Goal: Task Accomplishment & Management: Use online tool/utility

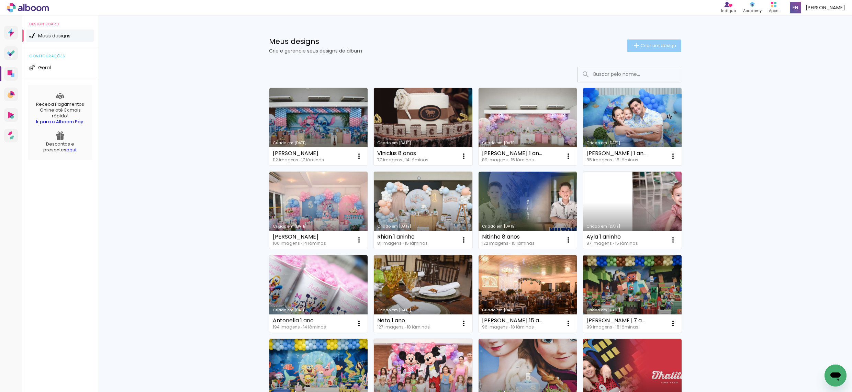
click at [637, 50] on paper-button "Criar um design" at bounding box center [654, 46] width 54 height 12
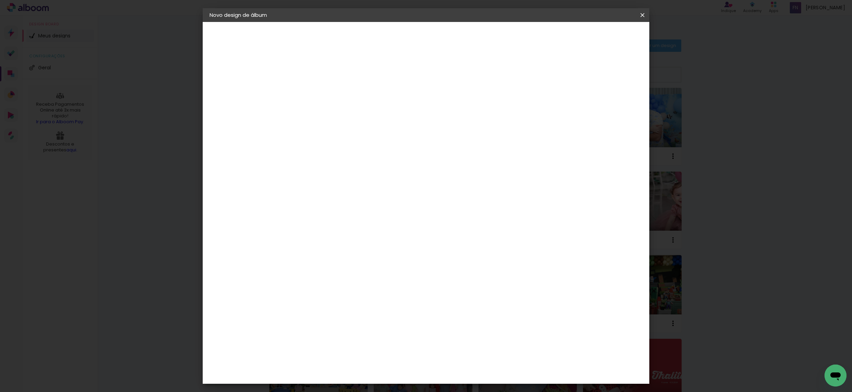
click at [322, 94] on input at bounding box center [322, 92] width 0 height 11
type input "[PERSON_NAME]"
type paper-input "[PERSON_NAME]"
click at [392, 32] on paper-button "Avançar" at bounding box center [376, 37] width 34 height 12
click at [451, 103] on paper-item "Tamanho Livre" at bounding box center [418, 104] width 66 height 15
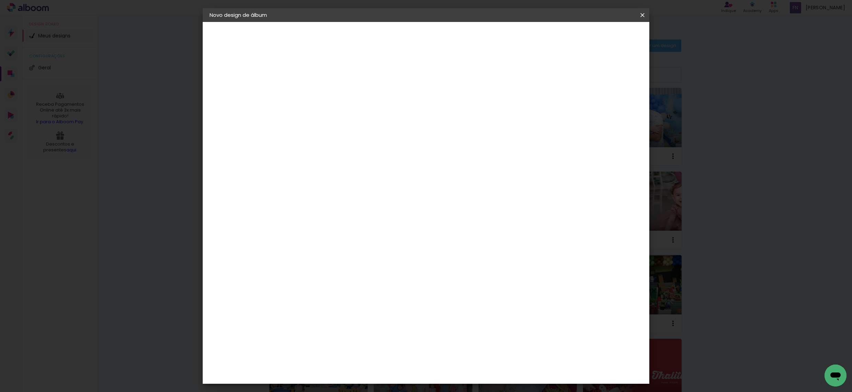
click at [0, 0] on slot "Avançar" at bounding box center [0, 0] width 0 height 0
click at [305, 196] on input "30" at bounding box center [300, 196] width 18 height 10
type input "20"
type paper-input "20"
click at [612, 31] on paper-button "Iniciar design" at bounding box center [589, 37] width 45 height 12
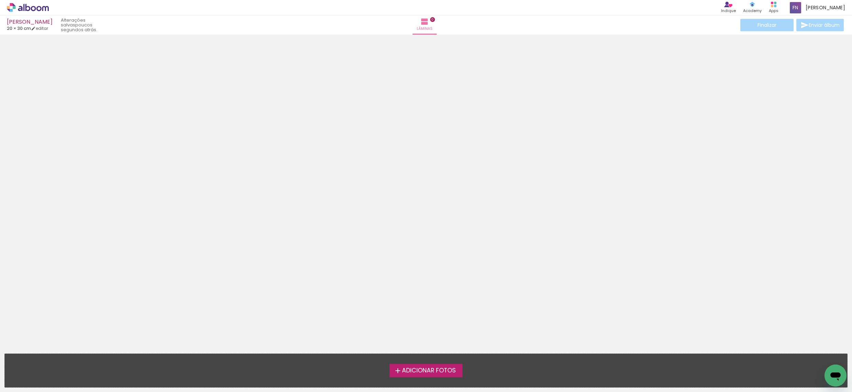
click at [400, 373] on iron-icon at bounding box center [398, 371] width 8 height 8
click at [0, 0] on input "file" at bounding box center [0, 0] width 0 height 0
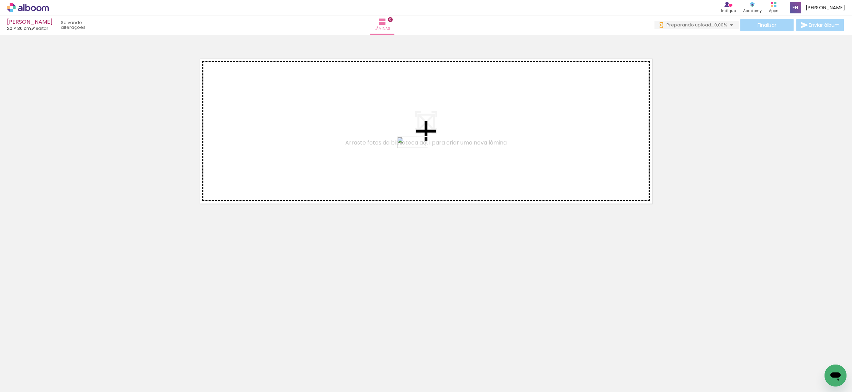
drag, startPoint x: 108, startPoint y: 370, endPoint x: 418, endPoint y: 157, distance: 376.0
click at [418, 157] on quentale-workspace at bounding box center [426, 196] width 852 height 392
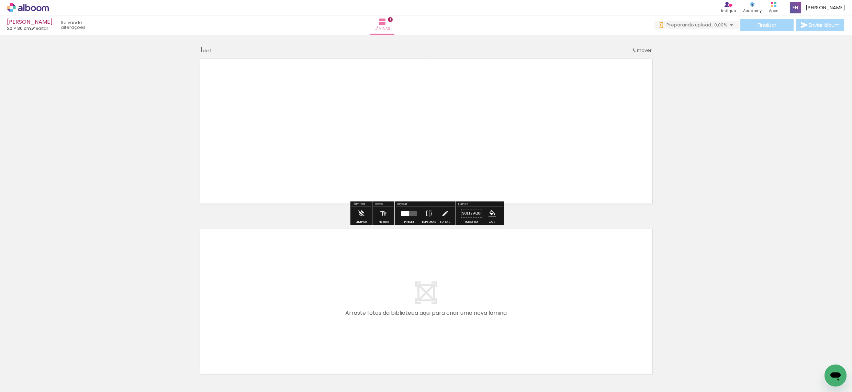
click at [404, 215] on div at bounding box center [405, 213] width 8 height 5
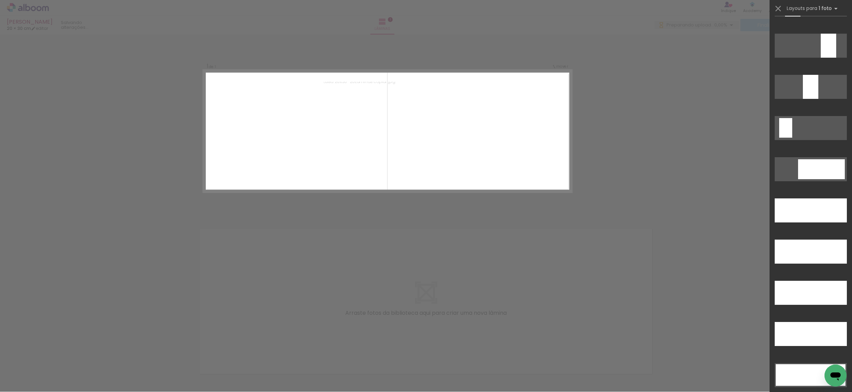
scroll to position [1802, 0]
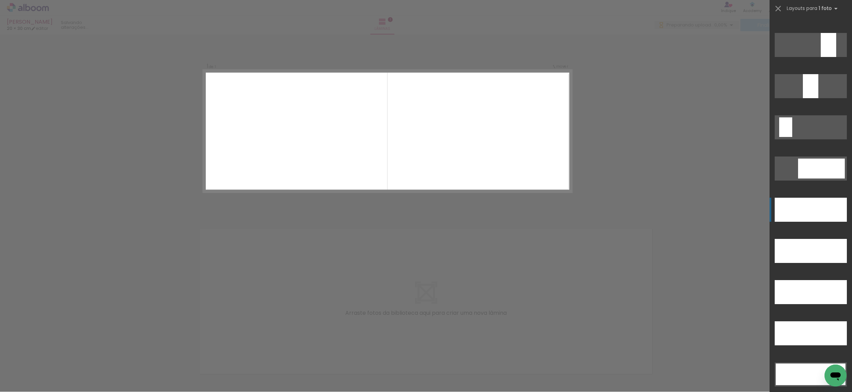
click at [806, 98] on div at bounding box center [810, 86] width 15 height 24
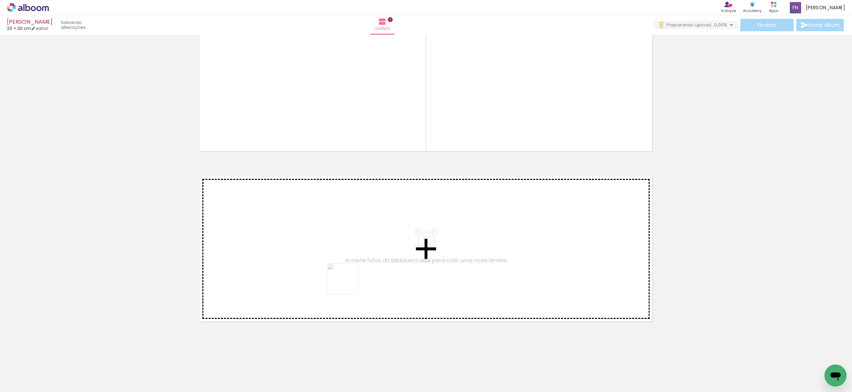
scroll to position [0, 0]
drag, startPoint x: 107, startPoint y: 371, endPoint x: 429, endPoint y: 266, distance: 338.8
click at [429, 266] on quentale-workspace at bounding box center [426, 196] width 852 height 392
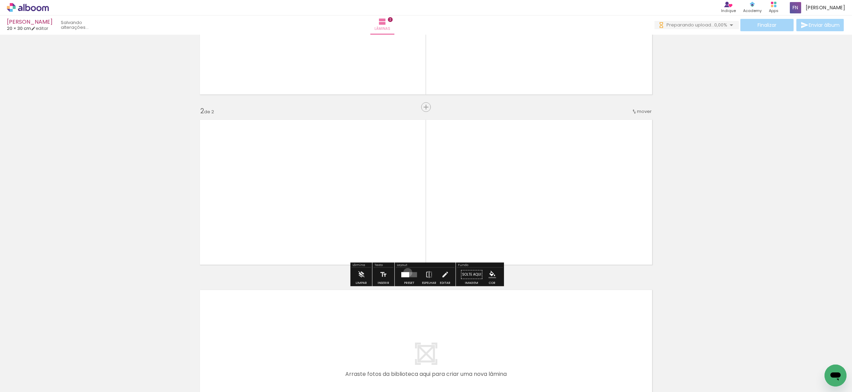
click at [406, 272] on div at bounding box center [405, 274] width 8 height 5
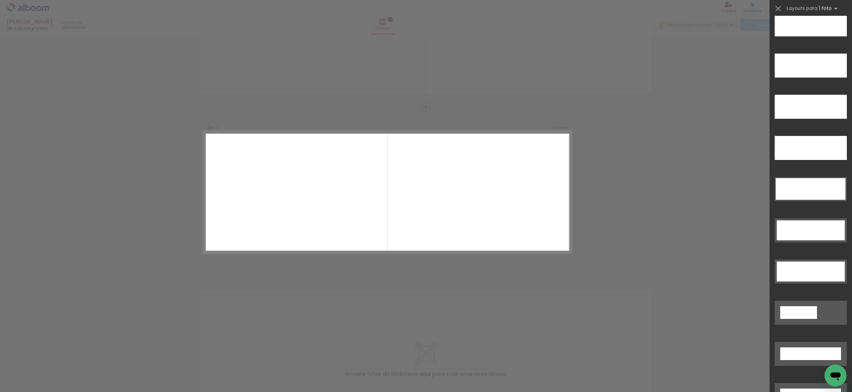
scroll to position [2035, 0]
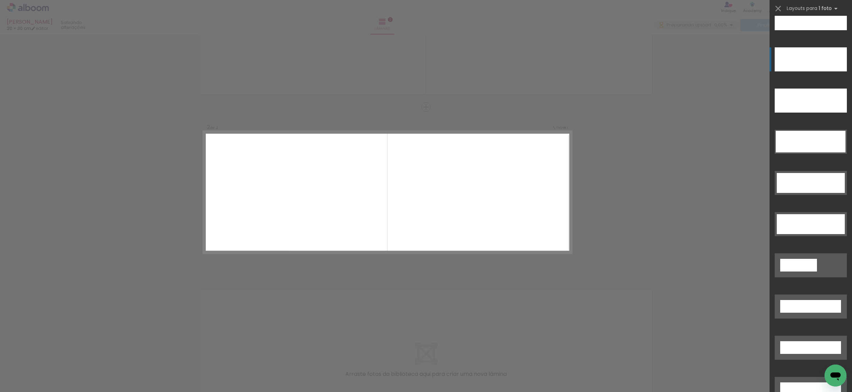
click at [798, 59] on div at bounding box center [811, 59] width 72 height 24
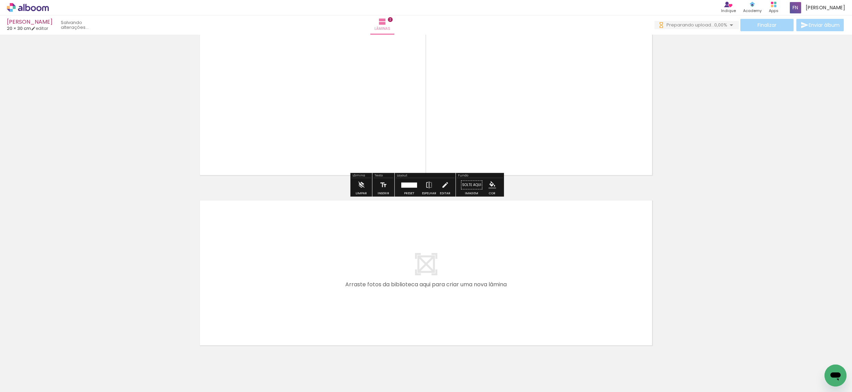
scroll to position [0, 0]
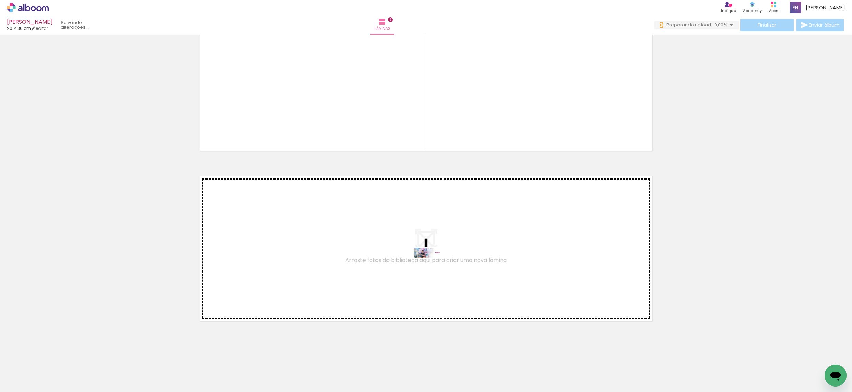
drag, startPoint x: 72, startPoint y: 368, endPoint x: 435, endPoint y: 269, distance: 376.6
click at [435, 269] on quentale-workspace at bounding box center [426, 196] width 852 height 392
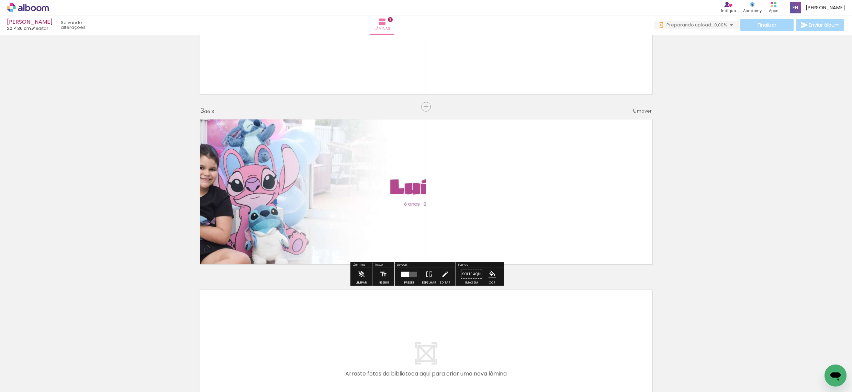
click at [404, 275] on div at bounding box center [405, 274] width 8 height 5
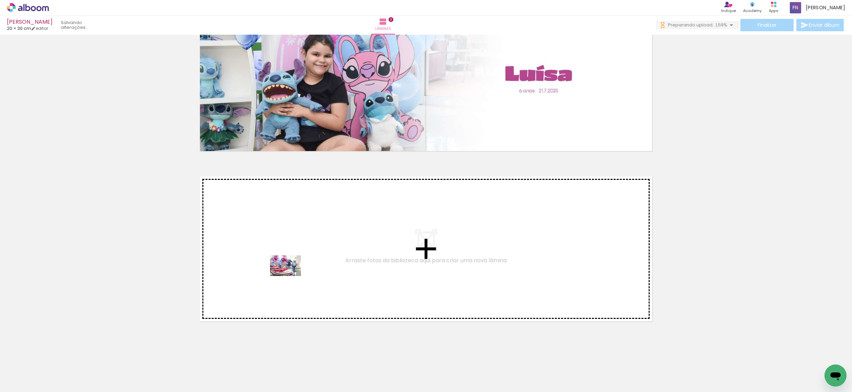
drag, startPoint x: 143, startPoint y: 372, endPoint x: 291, endPoint y: 276, distance: 175.8
click at [291, 276] on quentale-workspace at bounding box center [426, 196] width 852 height 392
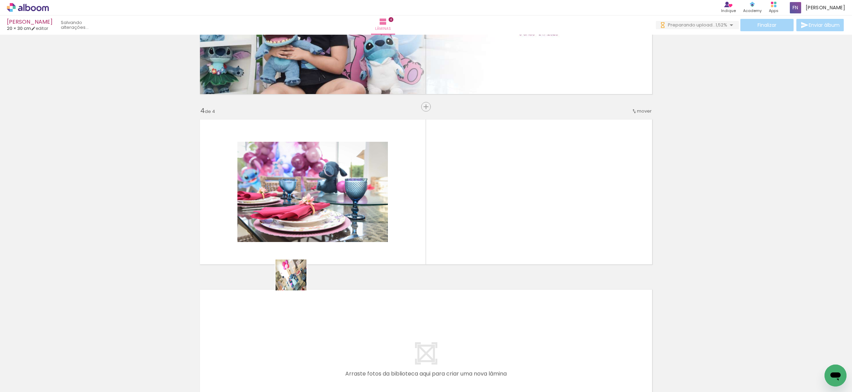
drag, startPoint x: 184, startPoint y: 367, endPoint x: 347, endPoint y: 272, distance: 188.9
click at [365, 242] on quentale-workspace at bounding box center [426, 196] width 852 height 392
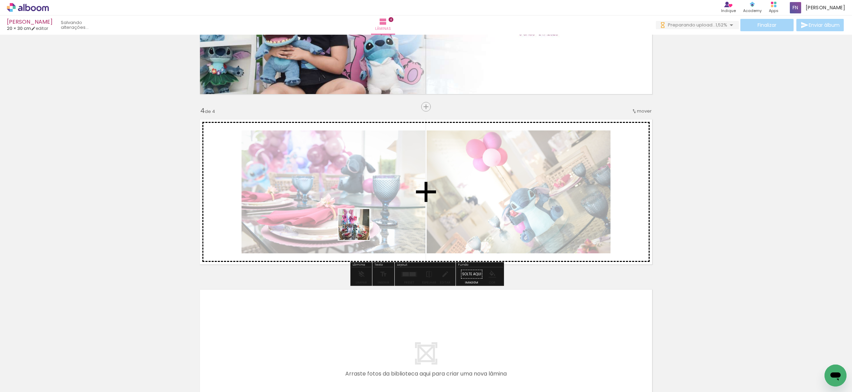
drag, startPoint x: 222, startPoint y: 372, endPoint x: 282, endPoint y: 360, distance: 61.7
click at [371, 219] on quentale-workspace at bounding box center [426, 196] width 852 height 392
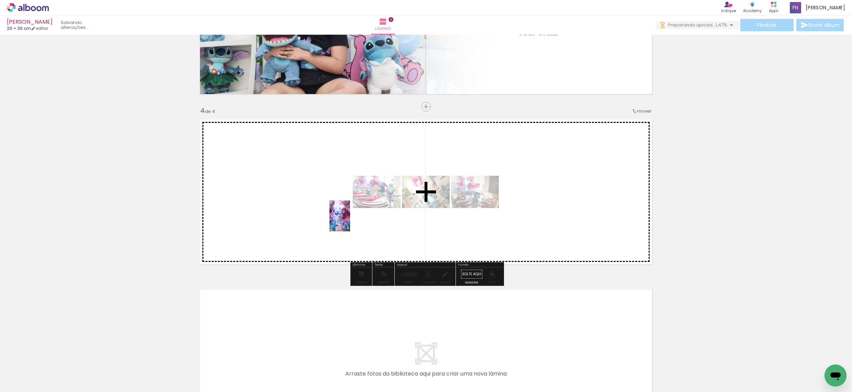
drag, startPoint x: 265, startPoint y: 379, endPoint x: 364, endPoint y: 211, distance: 194.7
click at [364, 211] on quentale-workspace at bounding box center [426, 196] width 852 height 392
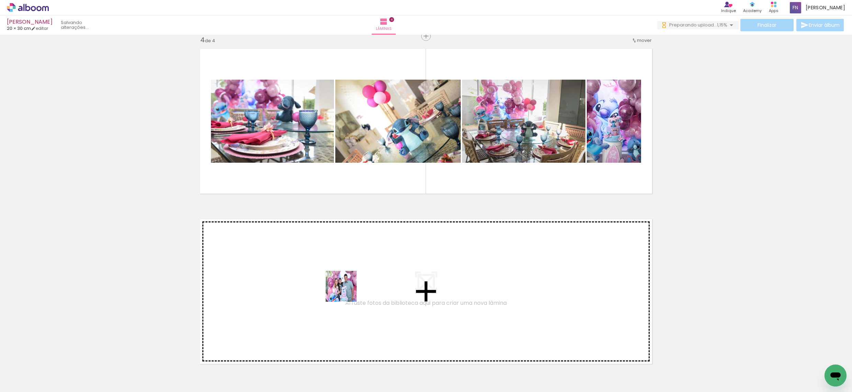
drag, startPoint x: 346, startPoint y: 292, endPoint x: 353, endPoint y: 282, distance: 12.1
click at [353, 282] on quentale-workspace at bounding box center [426, 196] width 852 height 392
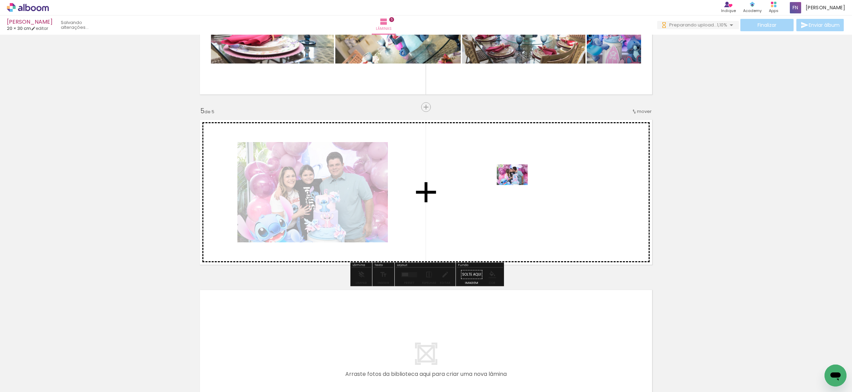
click at [518, 185] on quentale-workspace at bounding box center [426, 196] width 852 height 392
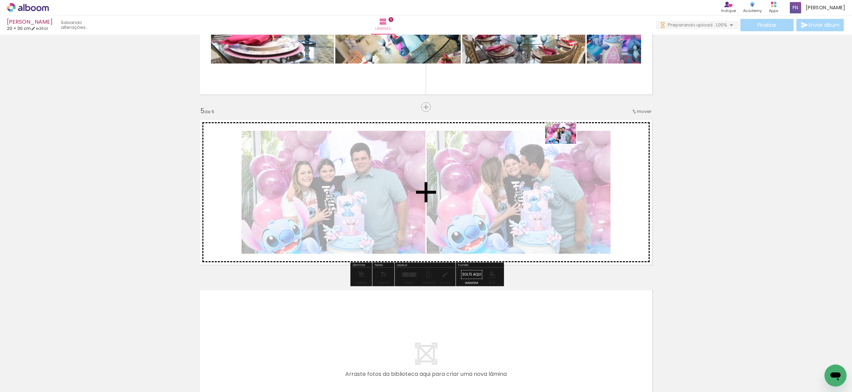
drag, startPoint x: 422, startPoint y: 354, endPoint x: 566, endPoint y: 144, distance: 254.6
click at [566, 144] on quentale-workspace at bounding box center [426, 196] width 852 height 392
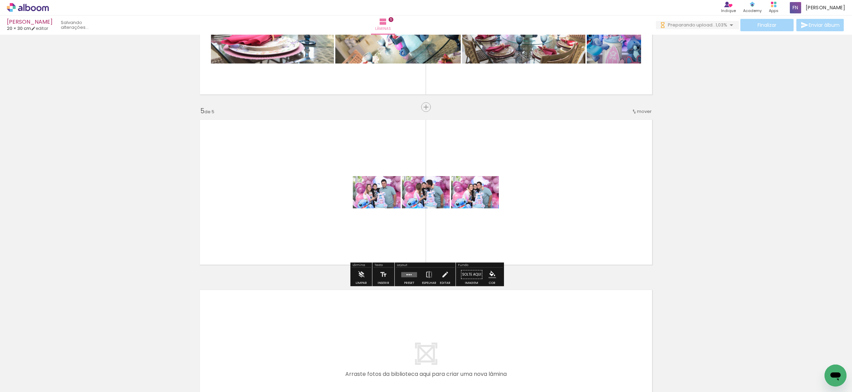
click at [409, 273] on quentale-layouter at bounding box center [409, 274] width 16 height 5
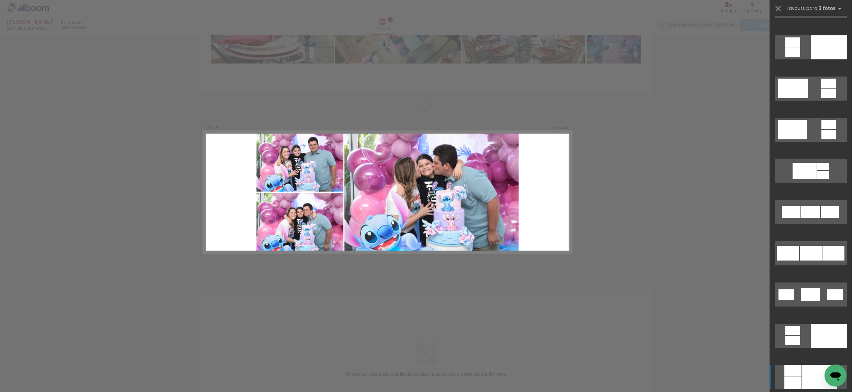
click at [816, 376] on div at bounding box center [819, 377] width 35 height 24
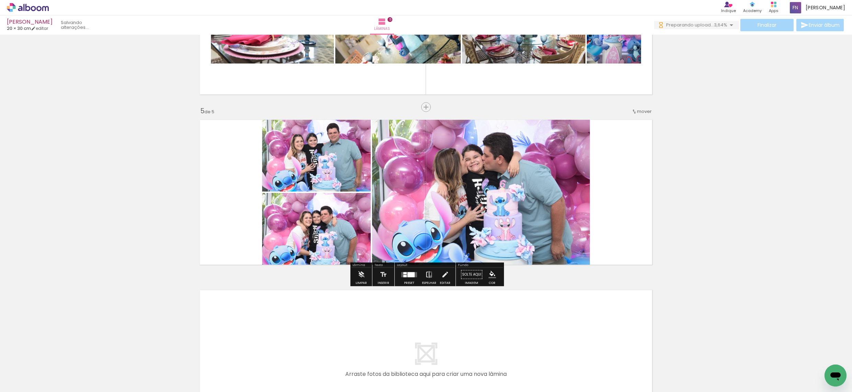
click at [429, 276] on iron-icon at bounding box center [429, 275] width 8 height 14
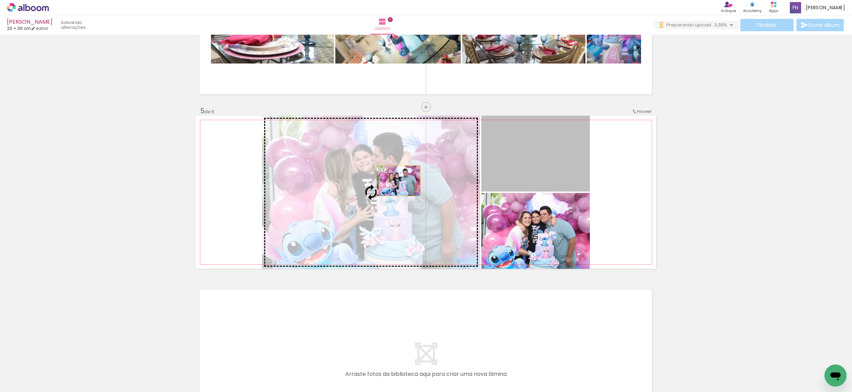
drag, startPoint x: 546, startPoint y: 154, endPoint x: 399, endPoint y: 181, distance: 150.2
click at [0, 0] on slot at bounding box center [0, 0] width 0 height 0
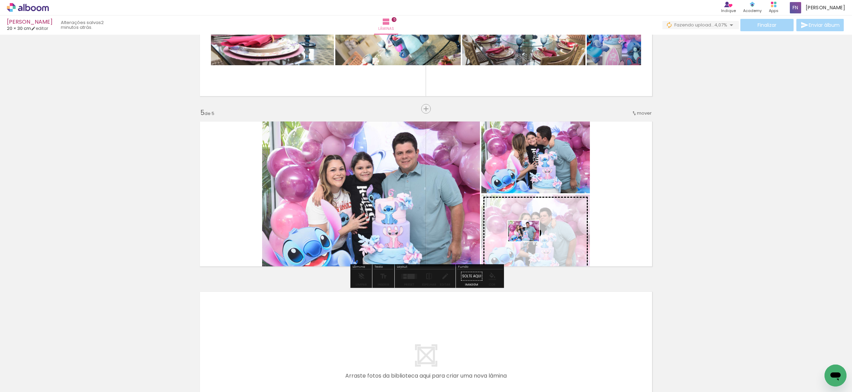
drag, startPoint x: 248, startPoint y: 370, endPoint x: 529, endPoint y: 242, distance: 308.4
click at [529, 242] on quentale-workspace at bounding box center [426, 196] width 852 height 392
drag, startPoint x: 403, startPoint y: 374, endPoint x: 544, endPoint y: 247, distance: 189.5
click at [545, 247] on quentale-workspace at bounding box center [426, 196] width 852 height 392
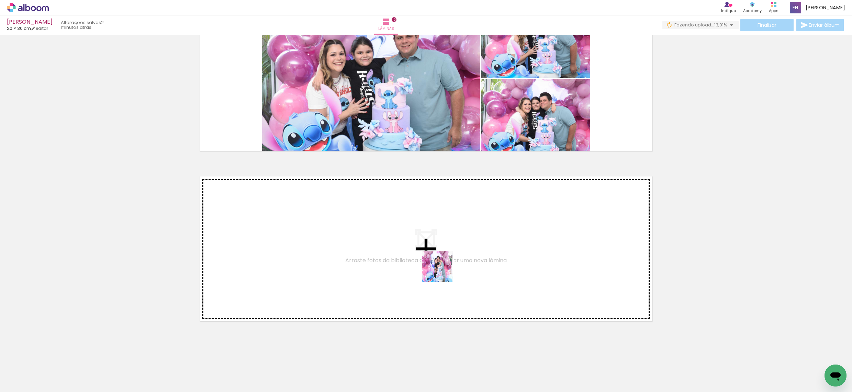
drag, startPoint x: 447, startPoint y: 312, endPoint x: 442, endPoint y: 258, distance: 53.4
click at [442, 258] on quentale-workspace at bounding box center [426, 196] width 852 height 392
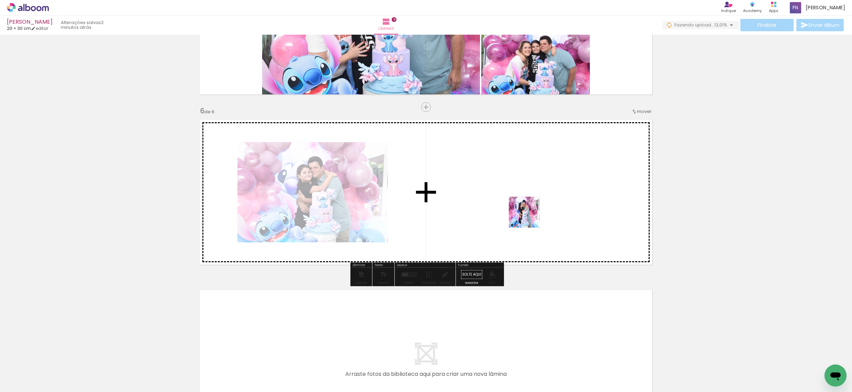
drag, startPoint x: 508, startPoint y: 276, endPoint x: 462, endPoint y: 259, distance: 48.9
click at [529, 217] on quentale-workspace at bounding box center [426, 196] width 852 height 392
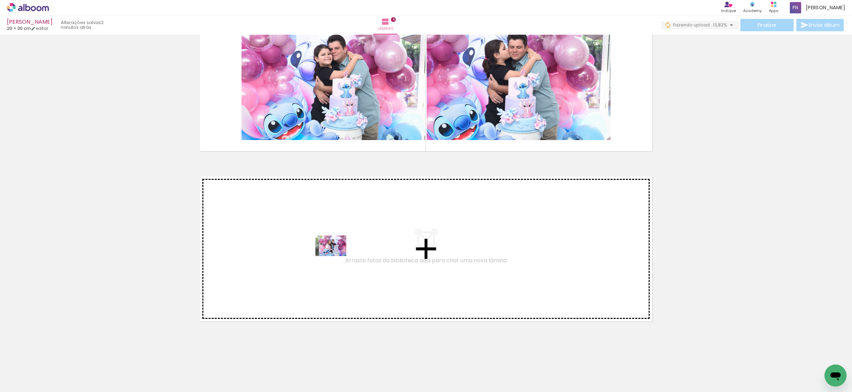
click at [335, 258] on quentale-workspace at bounding box center [426, 196] width 852 height 392
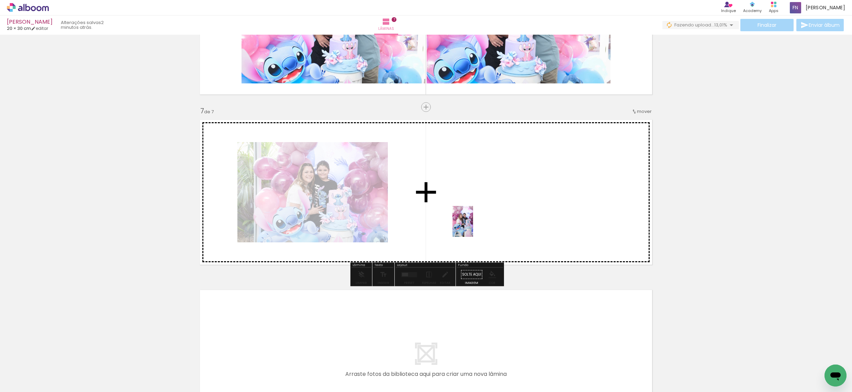
drag, startPoint x: 199, startPoint y: 346, endPoint x: 474, endPoint y: 226, distance: 300.3
click at [474, 226] on quentale-workspace at bounding box center [426, 196] width 852 height 392
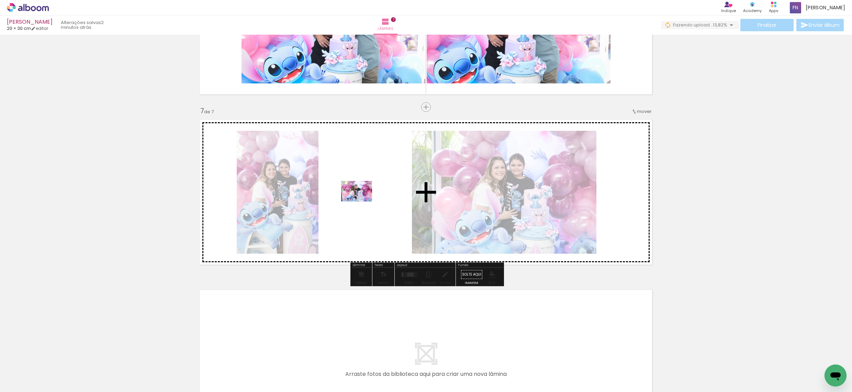
drag, startPoint x: 174, startPoint y: 365, endPoint x: 362, endPoint y: 202, distance: 249.2
click at [362, 202] on quentale-workspace at bounding box center [426, 196] width 852 height 392
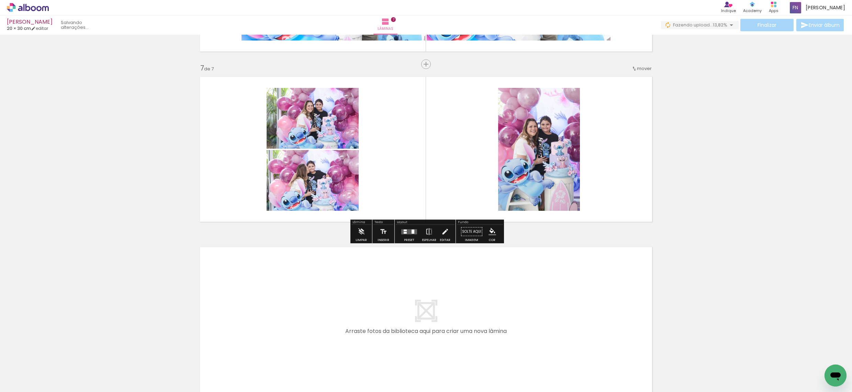
scroll to position [1005, 0]
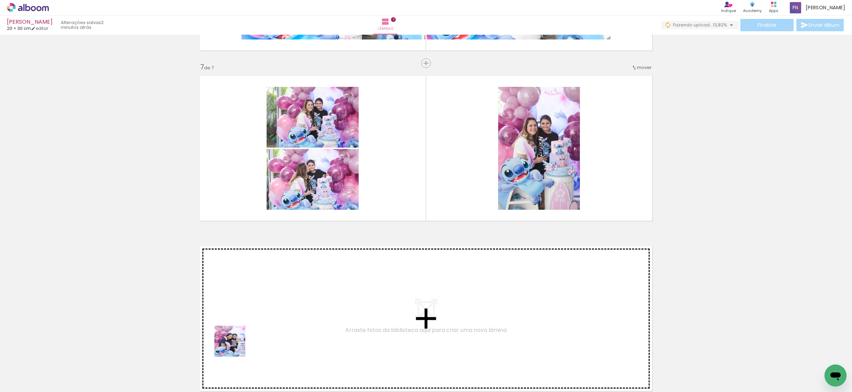
drag, startPoint x: 235, startPoint y: 347, endPoint x: 271, endPoint y: 306, distance: 54.8
click at [271, 306] on quentale-workspace at bounding box center [426, 196] width 852 height 392
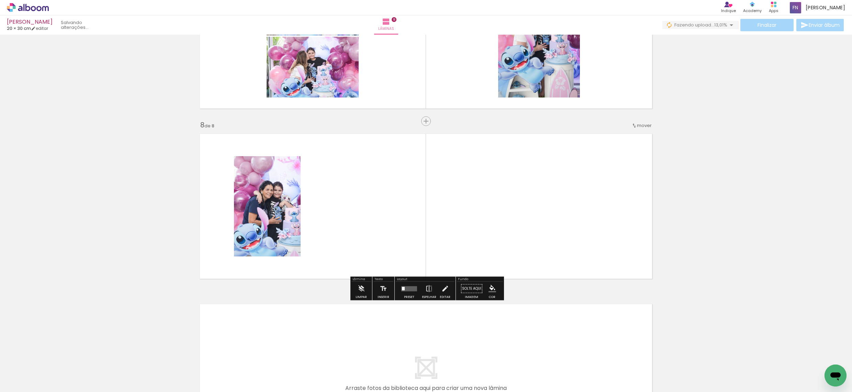
scroll to position [1132, 0]
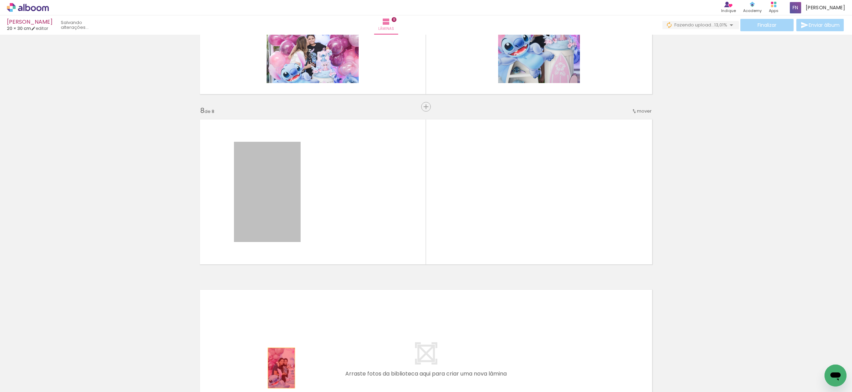
drag, startPoint x: 270, startPoint y: 196, endPoint x: 401, endPoint y: 371, distance: 218.2
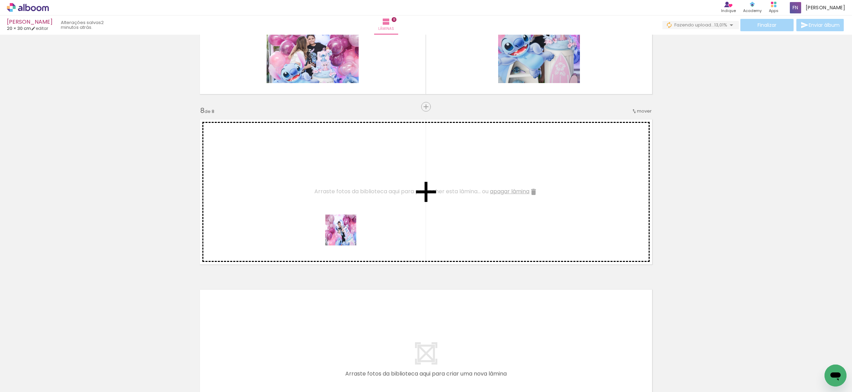
click at [333, 201] on quentale-workspace at bounding box center [426, 196] width 852 height 392
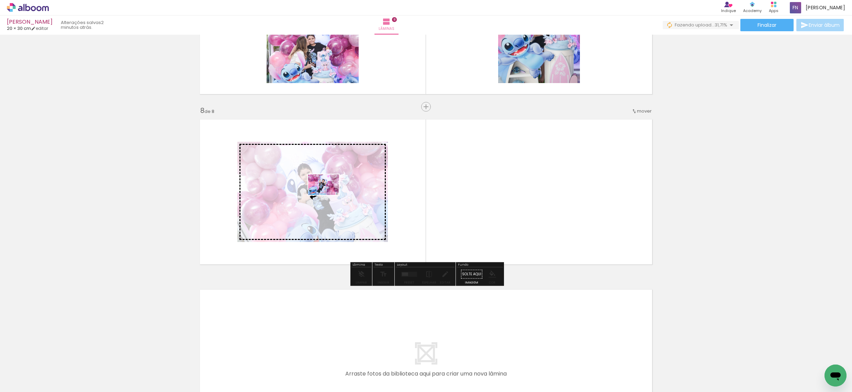
drag, startPoint x: 455, startPoint y: 373, endPoint x: 329, endPoint y: 195, distance: 218.0
click at [329, 195] on quentale-workspace at bounding box center [426, 196] width 852 height 392
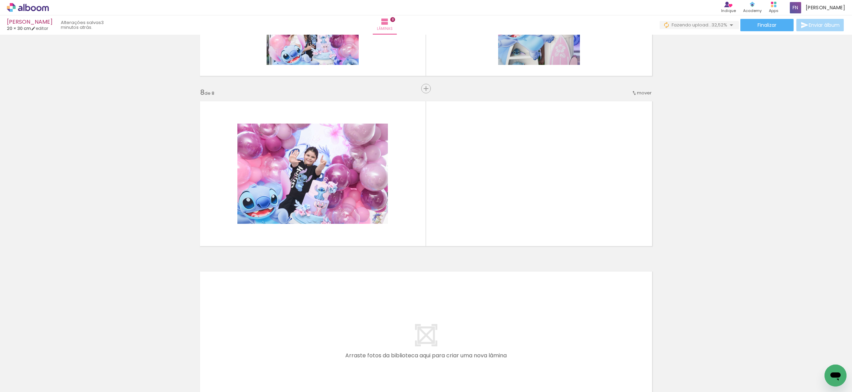
scroll to position [1181, 0]
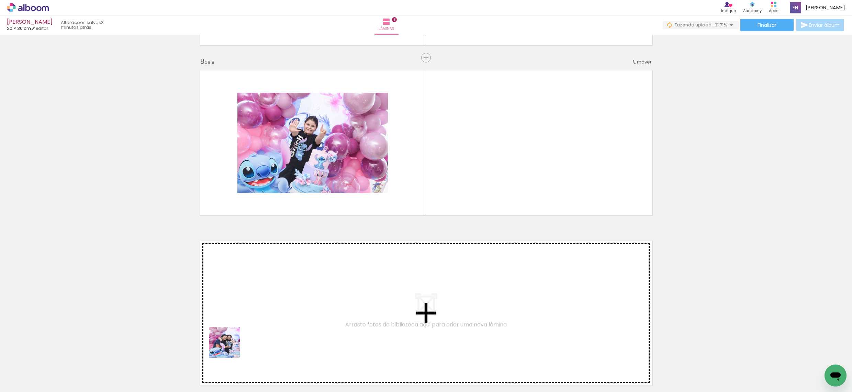
drag, startPoint x: 230, startPoint y: 348, endPoint x: 250, endPoint y: 365, distance: 26.6
click at [261, 308] on quentale-workspace at bounding box center [426, 196] width 852 height 392
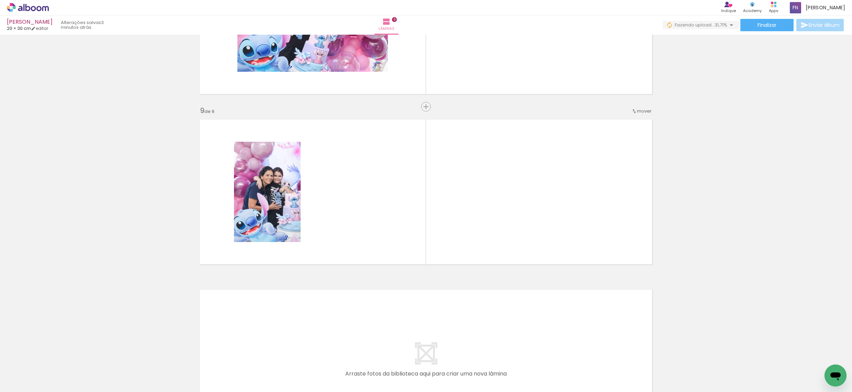
scroll to position [1303, 0]
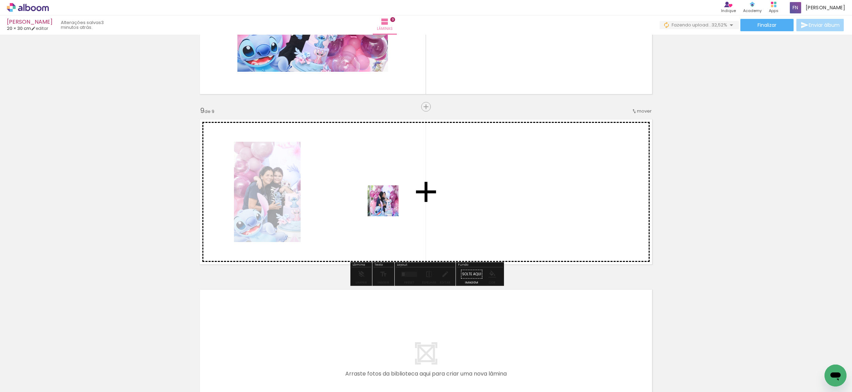
drag, startPoint x: 255, startPoint y: 372, endPoint x: 392, endPoint y: 233, distance: 195.6
click at [391, 203] on quentale-workspace at bounding box center [426, 196] width 852 height 392
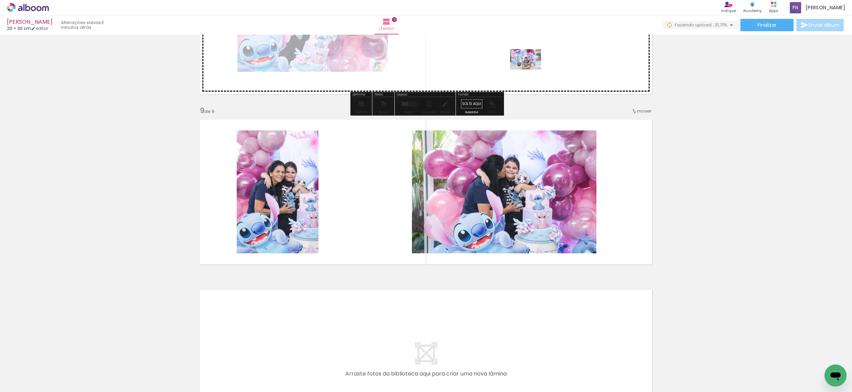
drag, startPoint x: 488, startPoint y: 373, endPoint x: 531, endPoint y: 70, distance: 306.8
click at [531, 70] on quentale-workspace at bounding box center [426, 196] width 852 height 392
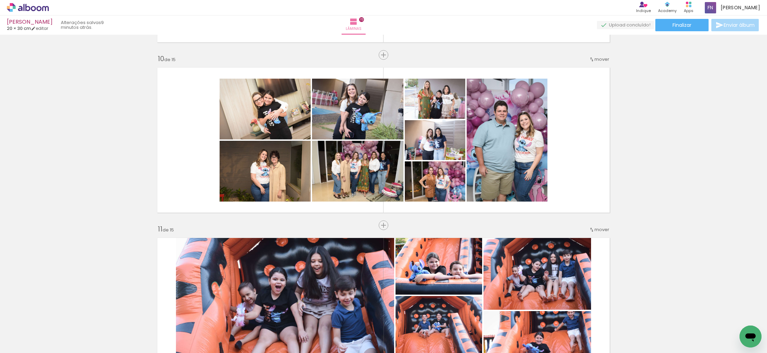
scroll to position [0, 4025]
